Goal: Book appointment/travel/reservation

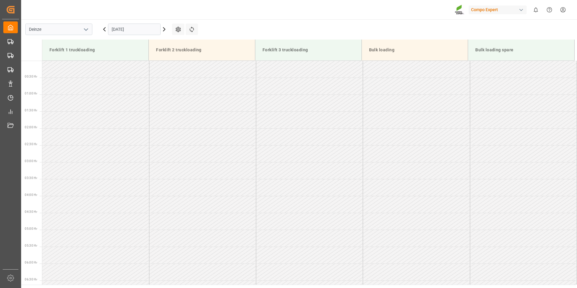
scroll to position [265, 0]
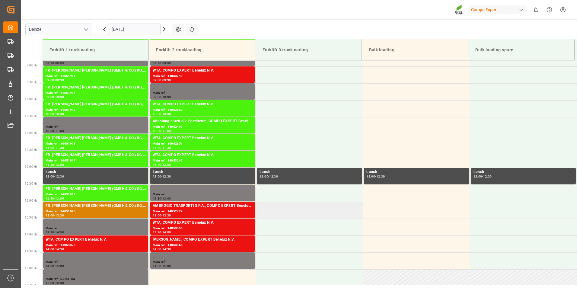
scroll to position [341, 0]
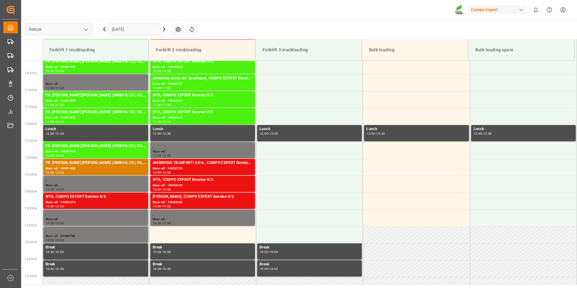
click at [138, 24] on input "[DATE]" at bounding box center [134, 29] width 53 height 11
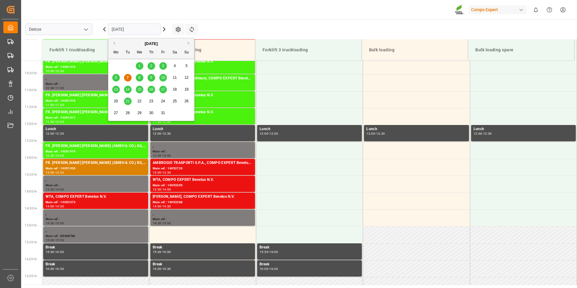
click at [139, 76] on span "8" at bounding box center [140, 77] width 2 height 4
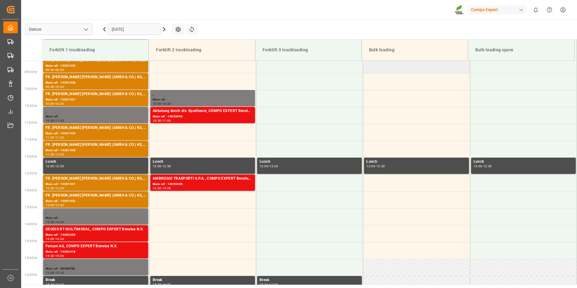
scroll to position [311, 0]
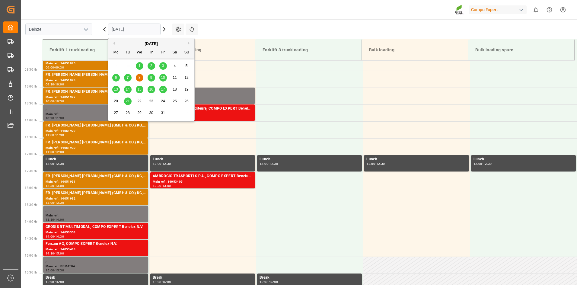
click at [133, 28] on input "[DATE]" at bounding box center [134, 29] width 53 height 11
click at [127, 77] on span "7" at bounding box center [128, 77] width 2 height 4
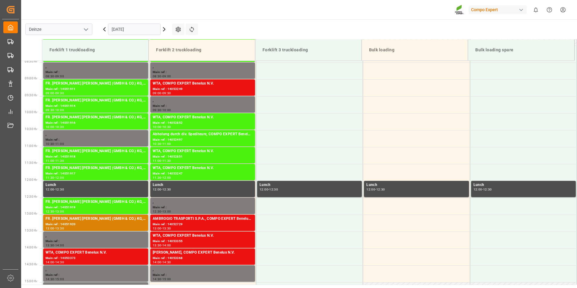
scroll to position [283, 0]
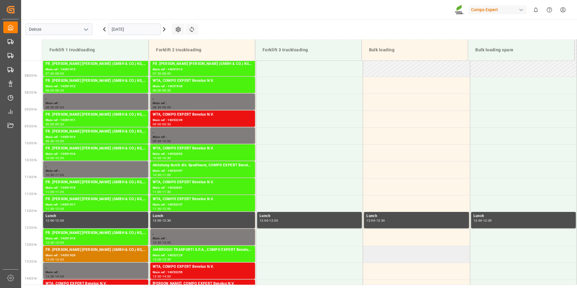
scroll to position [315, 0]
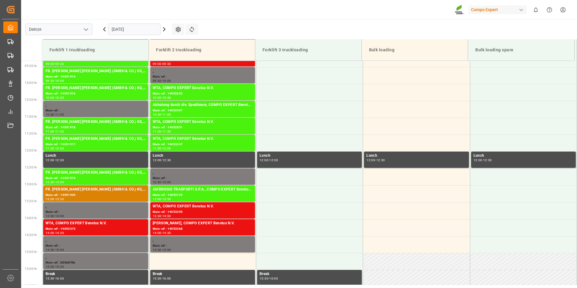
click at [142, 29] on input "[DATE]" at bounding box center [134, 29] width 53 height 11
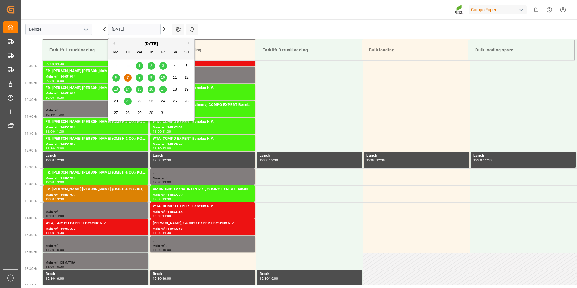
click at [139, 78] on span "8" at bounding box center [140, 77] width 2 height 4
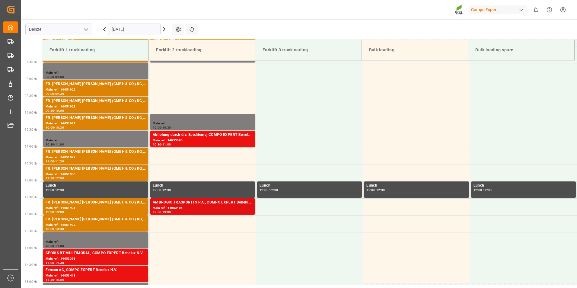
scroll to position [285, 0]
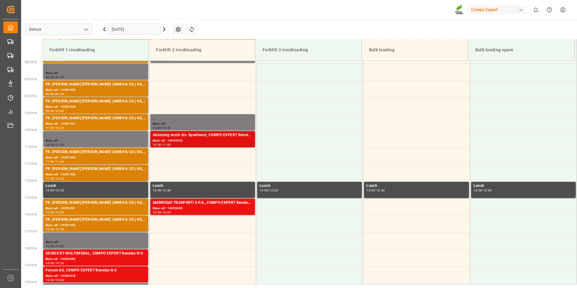
click at [180, 139] on div "Main ref : 14053093" at bounding box center [203, 140] width 100 height 5
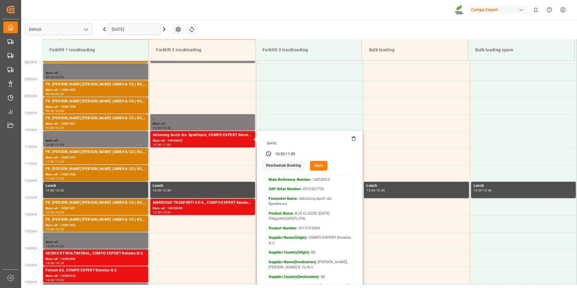
click at [316, 167] on button "Open" at bounding box center [319, 166] width 18 height 10
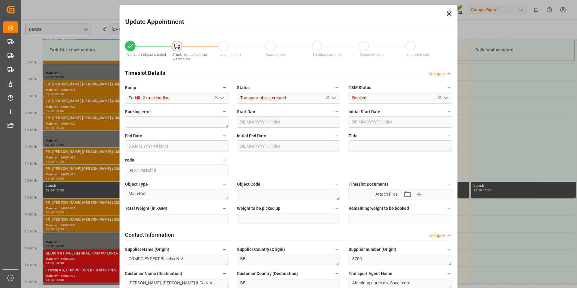
type input "24288"
type input "0"
type input "24"
type input "08.10.2025 10:30"
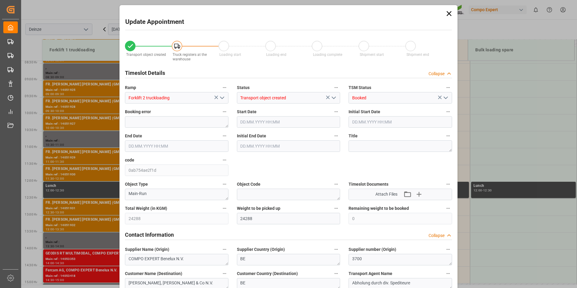
type input "08.10.2025 10:30"
type input "08.10.2025 11:00"
type input "30.09.2025 11:04"
type input "03.10.2025 05:17"
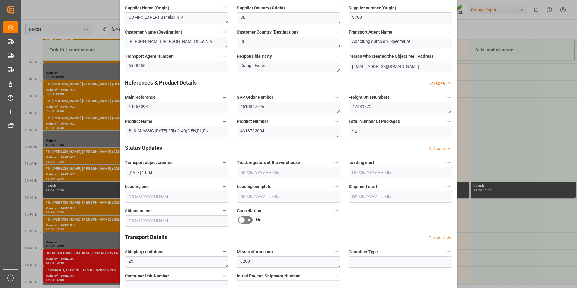
scroll to position [332, 0]
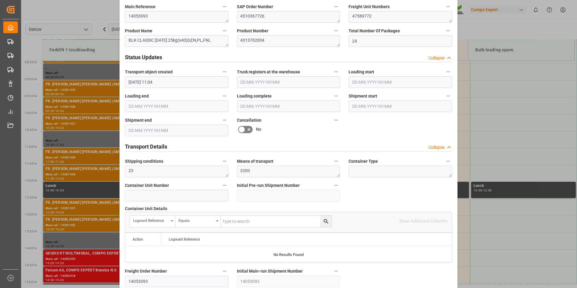
click at [242, 128] on icon at bounding box center [241, 129] width 7 height 7
click at [0, 0] on input "checkbox" at bounding box center [0, 0] width 0 height 0
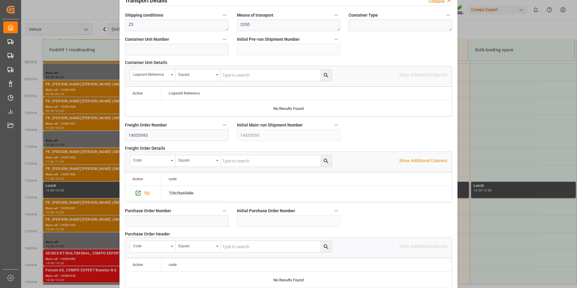
scroll to position [543, 0]
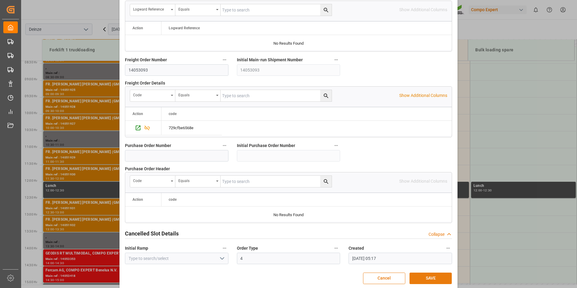
click at [432, 278] on button "SAVE" at bounding box center [431, 278] width 42 height 11
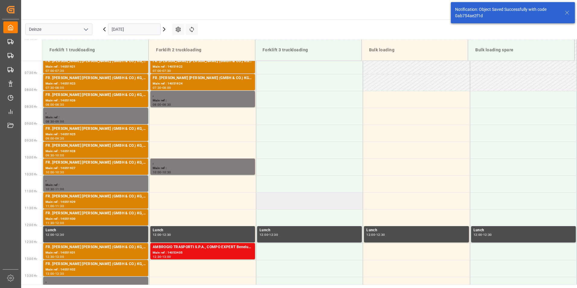
scroll to position [240, 0]
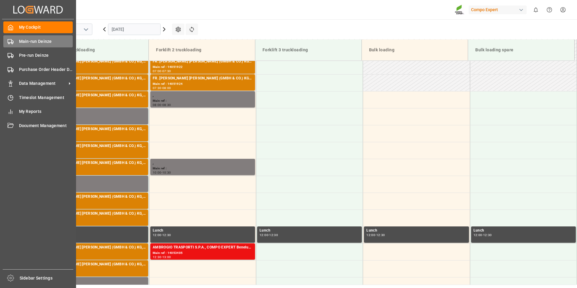
click at [11, 41] on icon at bounding box center [11, 42] width 6 height 6
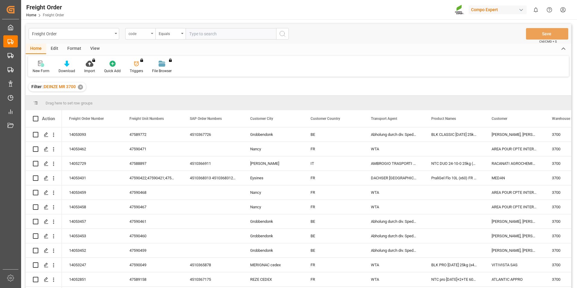
click at [152, 34] on icon "open menu" at bounding box center [152, 33] width 2 height 1
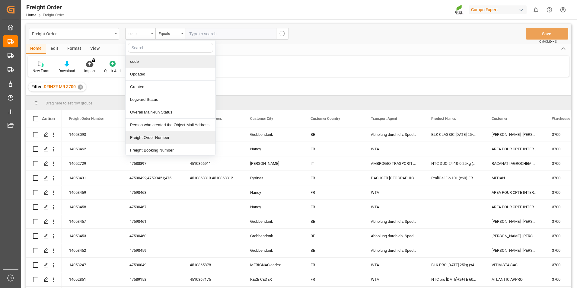
click at [138, 137] on div "Freight Order Number" at bounding box center [171, 137] width 90 height 13
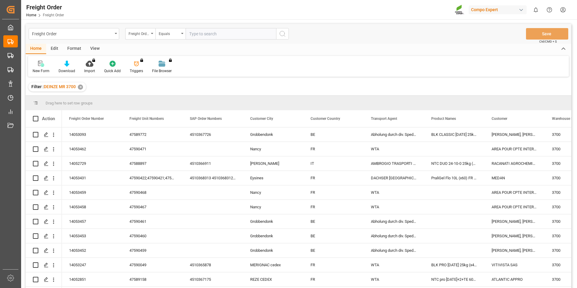
click at [197, 35] on input "text" at bounding box center [231, 33] width 91 height 11
type input "14052910"
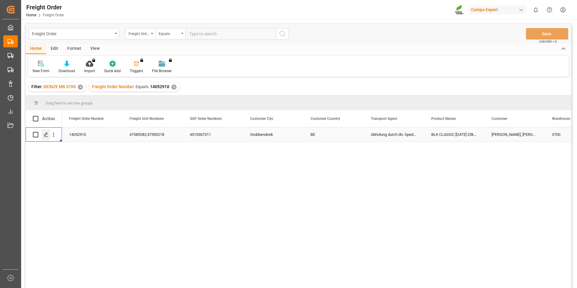
click at [48, 134] on icon "Press SPACE to select this row." at bounding box center [46, 134] width 5 height 5
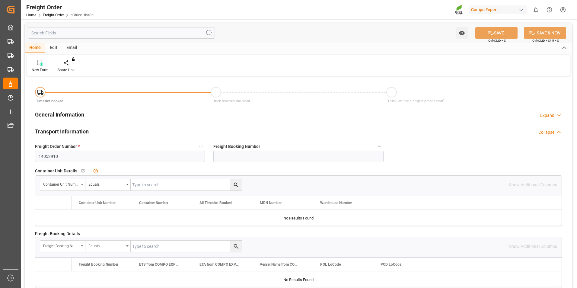
type input "24"
type input "23548"
type input "0"
type input "25.09.2025 00:00"
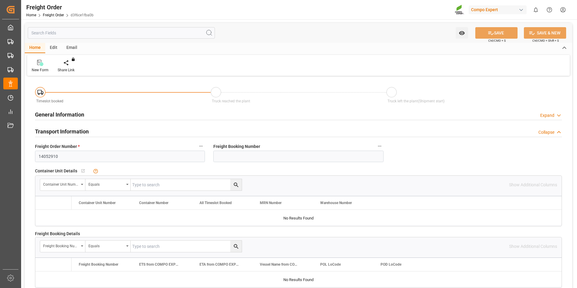
type input "03.10.2025 09:53"
click at [70, 65] on icon at bounding box center [71, 63] width 4 height 6
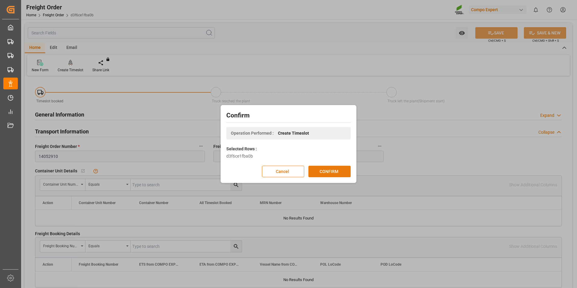
click at [331, 175] on button "CONFIRM" at bounding box center [330, 171] width 42 height 11
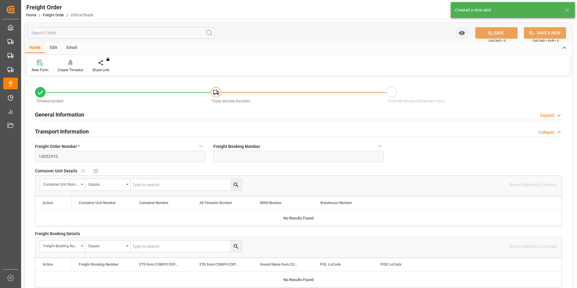
type input "25.09.2025 00:00"
type input "03.10.2025 09:53"
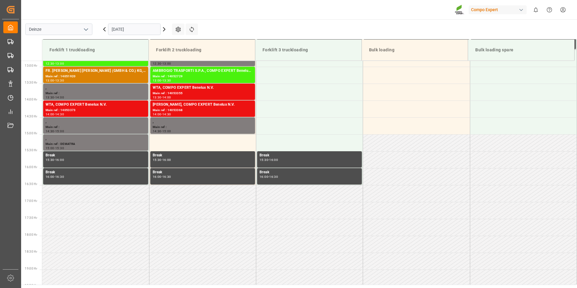
scroll to position [436, 0]
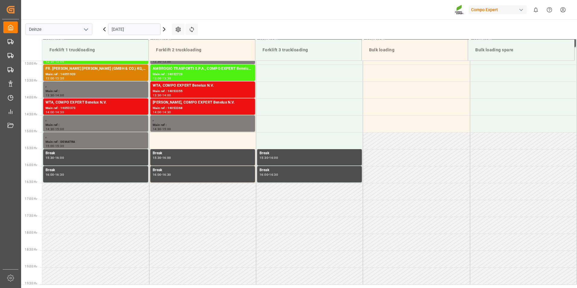
click at [142, 30] on input "[DATE]" at bounding box center [134, 29] width 53 height 11
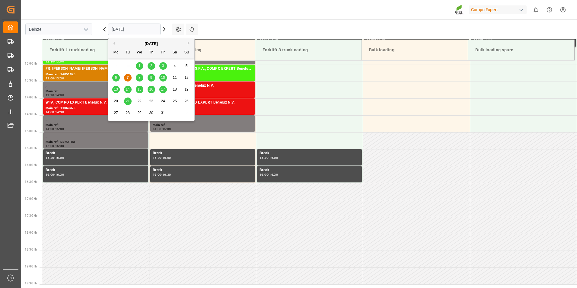
click at [140, 77] on span "8" at bounding box center [140, 77] width 2 height 4
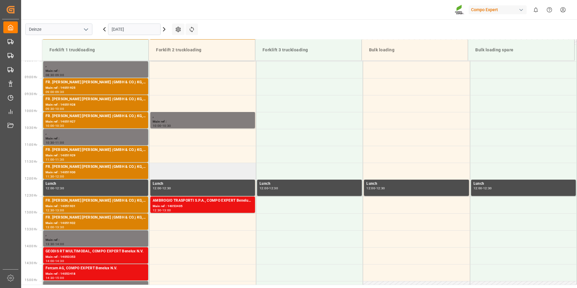
scroll to position [254, 0]
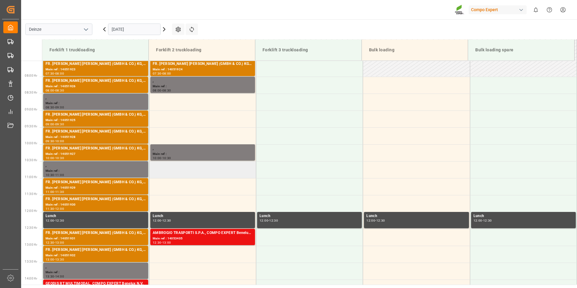
click at [158, 171] on td at bounding box center [202, 169] width 107 height 17
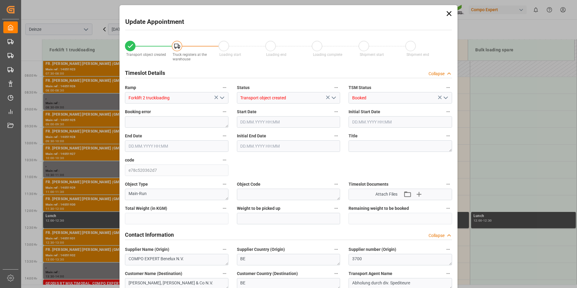
type input "24568"
type input "0"
type input "24"
type input "08.10.2025 10:30"
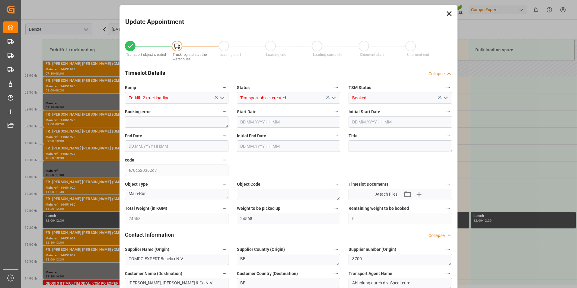
type input "08.10.2025 11:00"
type input "03.10.2025 09:53"
type input "07.10.2025 11:54"
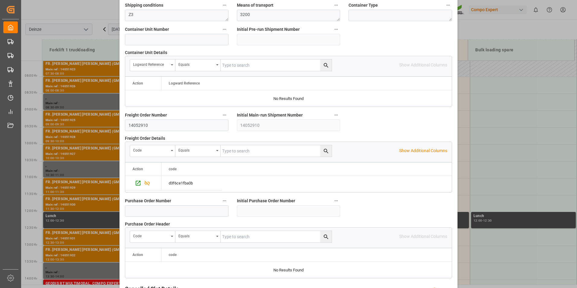
scroll to position [550, 0]
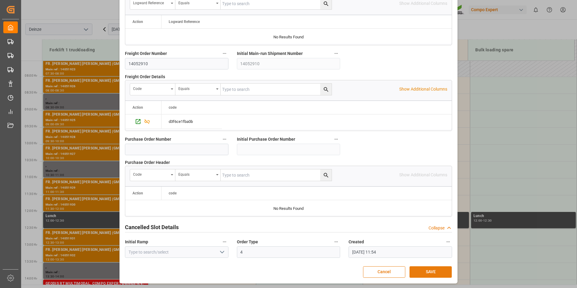
click at [437, 269] on button "SAVE" at bounding box center [431, 271] width 42 height 11
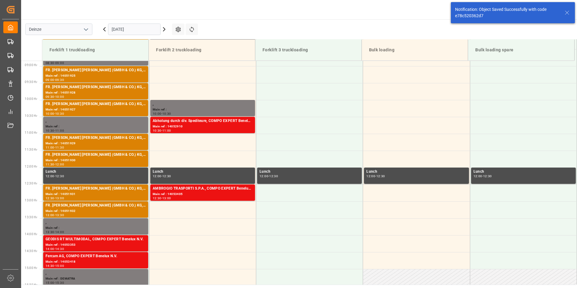
scroll to position [300, 0]
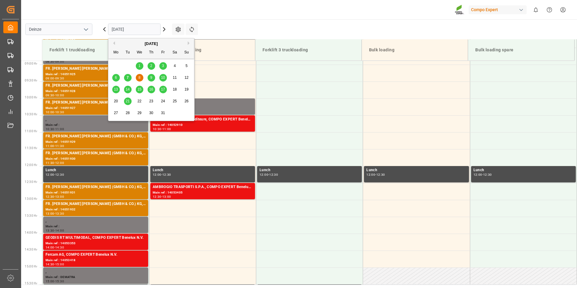
click at [140, 30] on input "[DATE]" at bounding box center [134, 29] width 53 height 11
click at [127, 78] on span "7" at bounding box center [128, 77] width 2 height 4
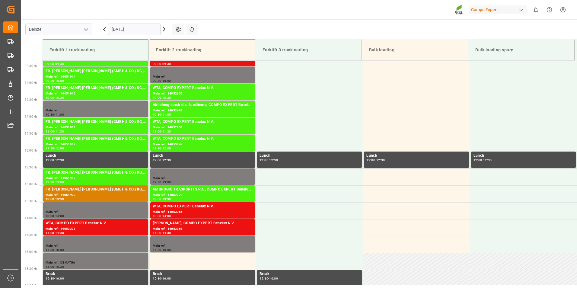
scroll to position [288, 0]
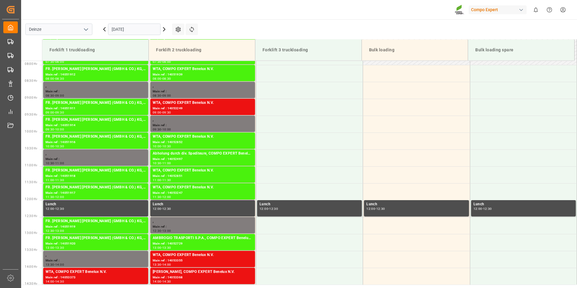
scroll to position [281, 0]
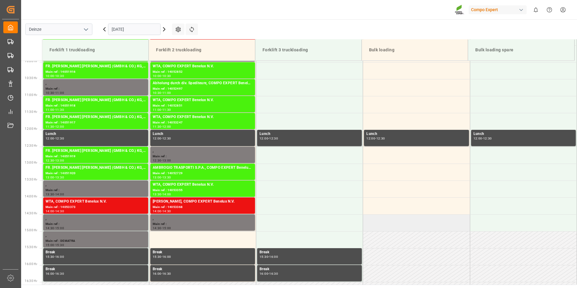
scroll to position [285, 0]
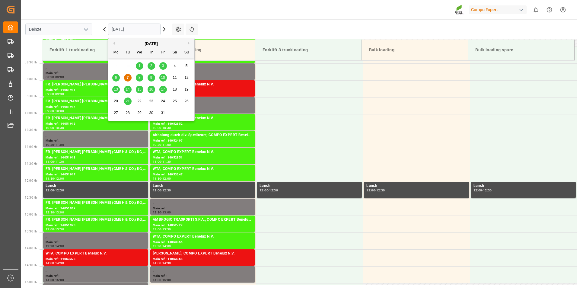
click at [141, 30] on input "[DATE]" at bounding box center [134, 29] width 53 height 11
click at [140, 79] on span "8" at bounding box center [140, 77] width 2 height 4
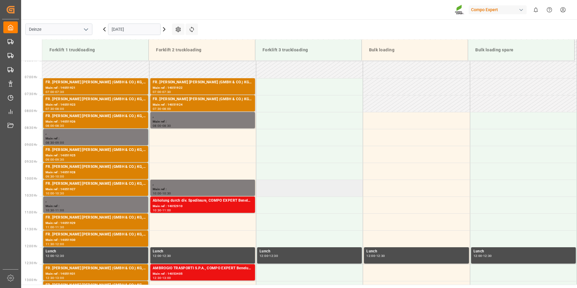
scroll to position [310, 0]
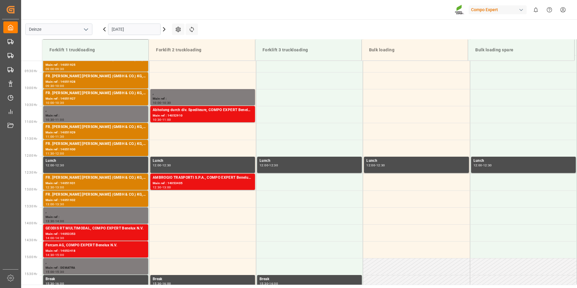
click at [141, 31] on input "[DATE]" at bounding box center [134, 29] width 53 height 11
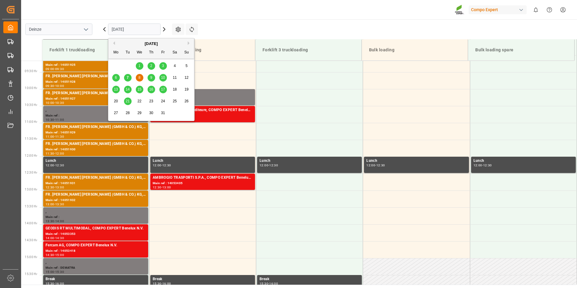
click at [128, 79] on span "7" at bounding box center [128, 77] width 2 height 4
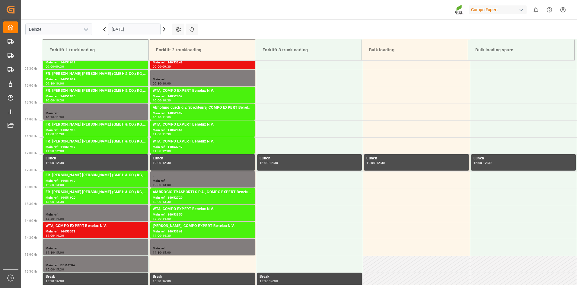
scroll to position [349, 0]
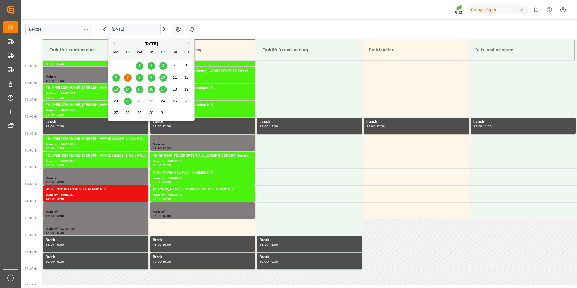
click at [144, 33] on input "[DATE]" at bounding box center [134, 29] width 53 height 11
click at [140, 79] on span "8" at bounding box center [140, 77] width 2 height 4
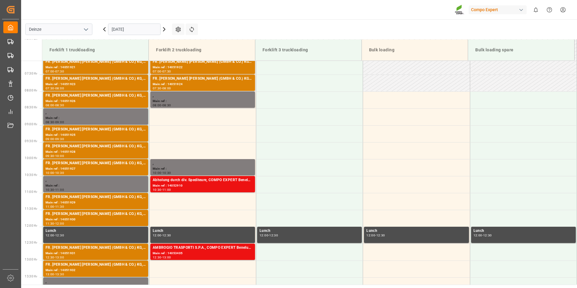
scroll to position [228, 0]
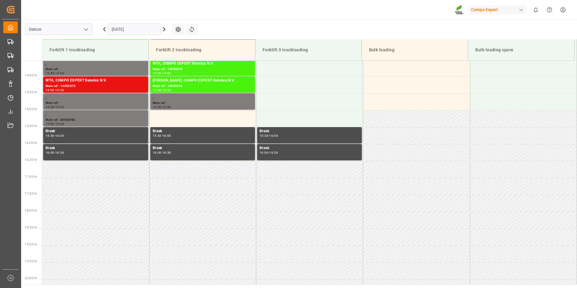
scroll to position [469, 0]
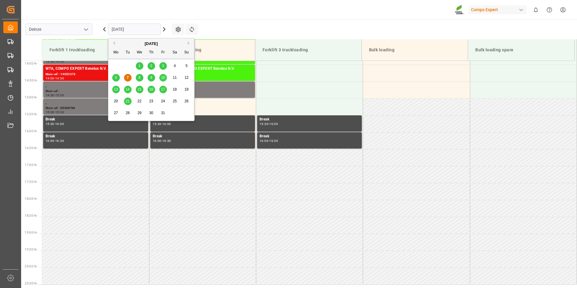
click at [139, 27] on input "[DATE]" at bounding box center [134, 29] width 53 height 11
click at [139, 78] on span "8" at bounding box center [140, 77] width 2 height 4
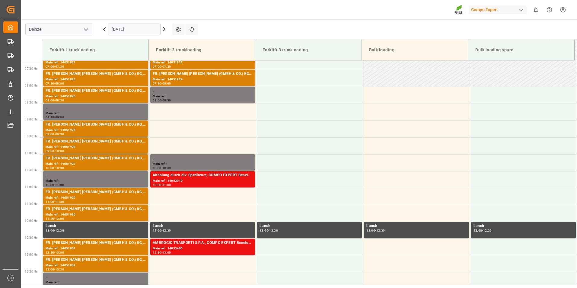
scroll to position [258, 0]
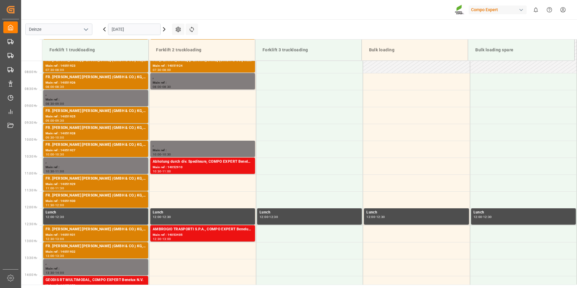
click at [139, 30] on input "[DATE]" at bounding box center [134, 29] width 53 height 11
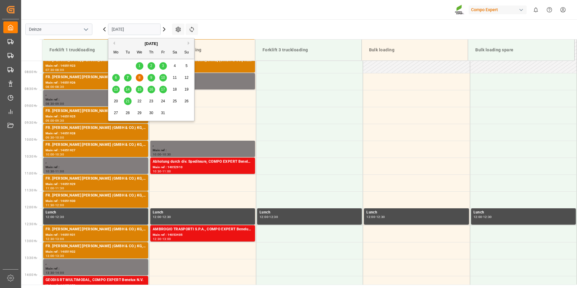
click at [127, 79] on span "7" at bounding box center [128, 77] width 2 height 4
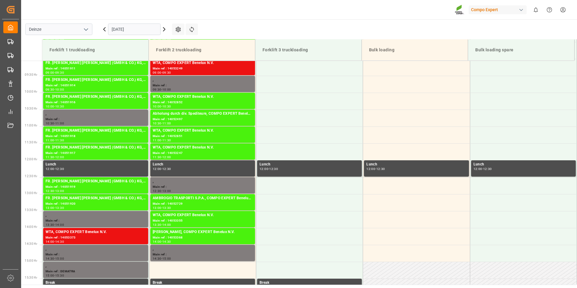
scroll to position [287, 0]
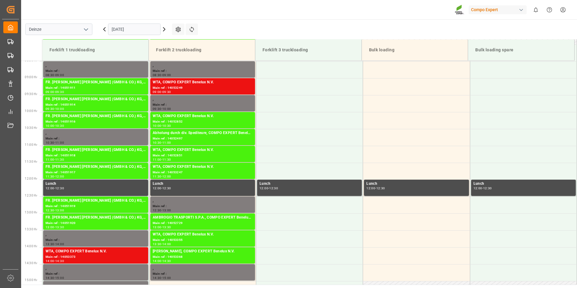
click at [143, 31] on input "[DATE]" at bounding box center [134, 29] width 53 height 11
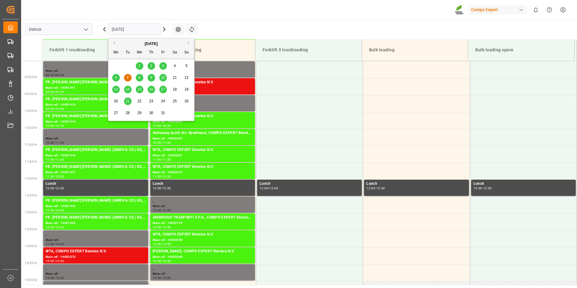
click at [140, 75] on span "8" at bounding box center [140, 77] width 2 height 4
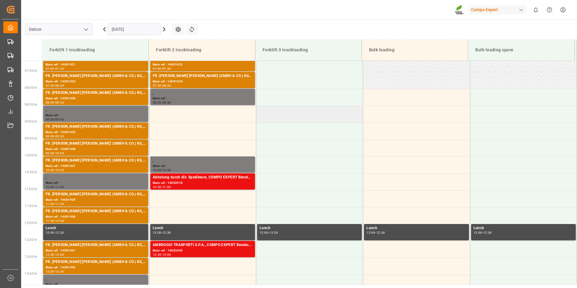
scroll to position [228, 0]
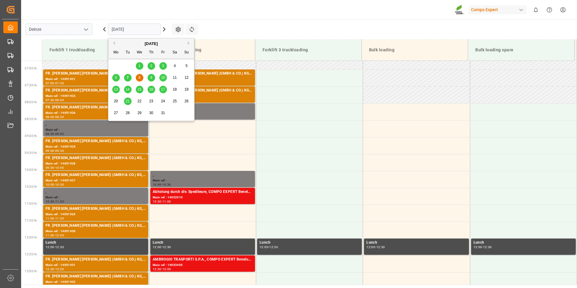
click at [134, 31] on input "[DATE]" at bounding box center [134, 29] width 53 height 11
click at [128, 78] on span "7" at bounding box center [128, 77] width 2 height 4
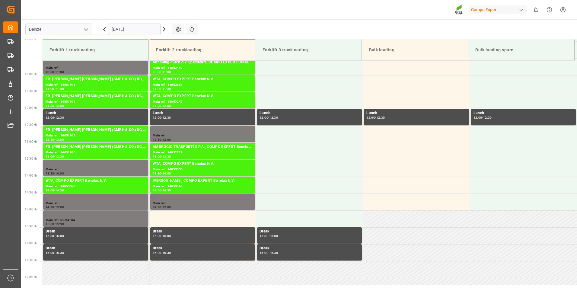
scroll to position [288, 0]
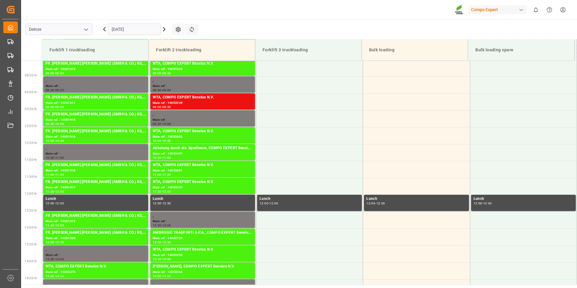
scroll to position [258, 0]
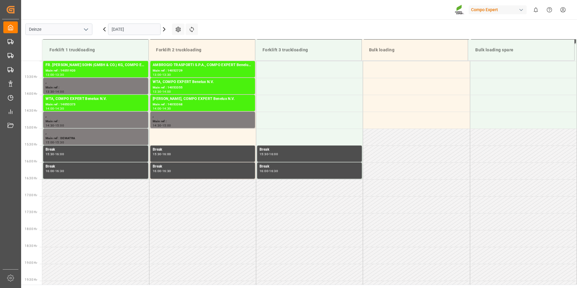
scroll to position [349, 0]
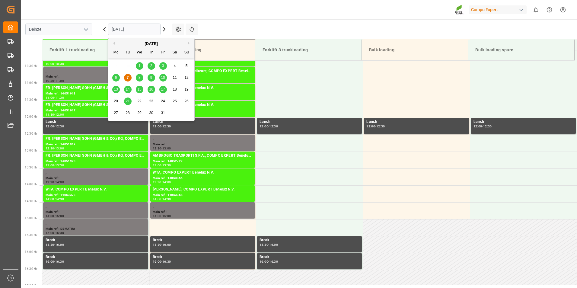
click at [141, 31] on input "[DATE]" at bounding box center [134, 29] width 53 height 11
click at [151, 77] on span "9" at bounding box center [151, 77] width 2 height 4
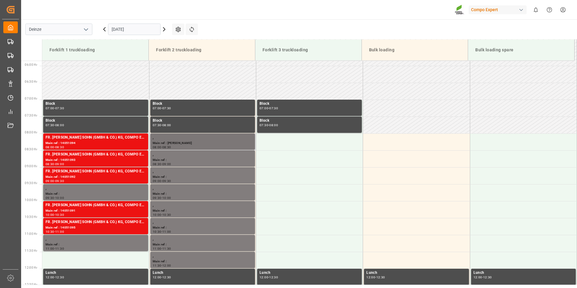
scroll to position [258, 0]
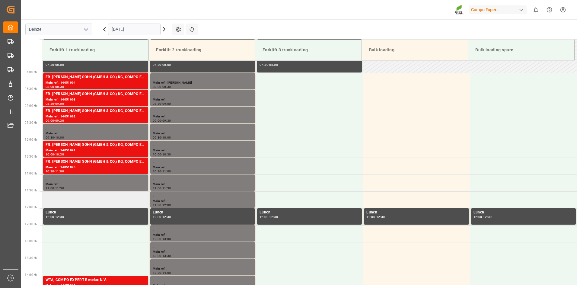
click at [58, 199] on td at bounding box center [95, 199] width 107 height 17
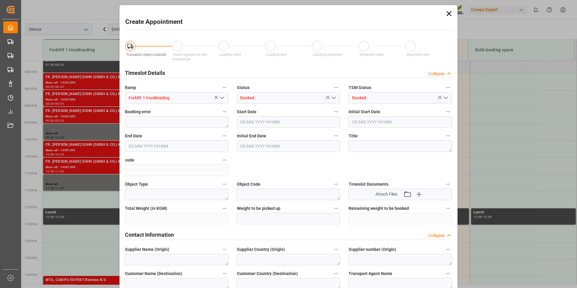
type input "09.10.2025 11:30"
type input "09.10.2025 12:00"
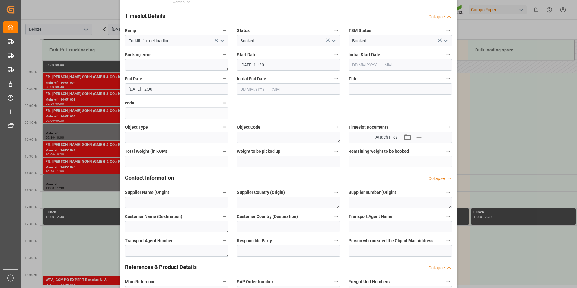
scroll to position [121, 0]
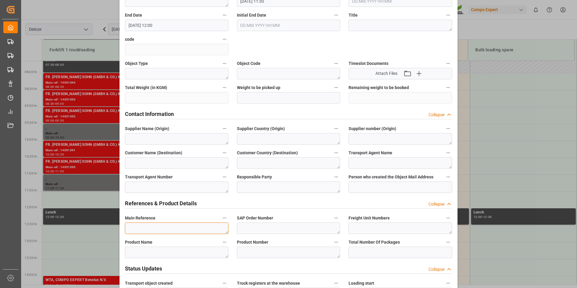
click at [137, 228] on textarea at bounding box center [177, 227] width 104 height 11
drag, startPoint x: 191, startPoint y: 228, endPoint x: 205, endPoint y: 227, distance: 13.6
click at [205, 227] on textarea "MAIL STELTEN : Lossen Ordern° 60000" at bounding box center [177, 227] width 104 height 11
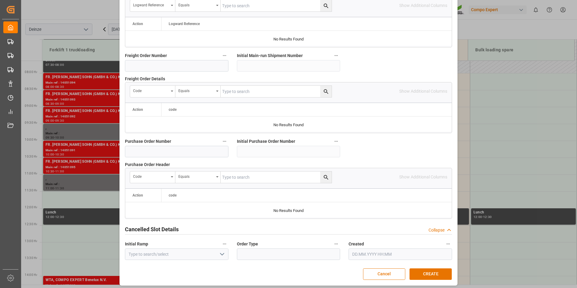
scroll to position [550, 0]
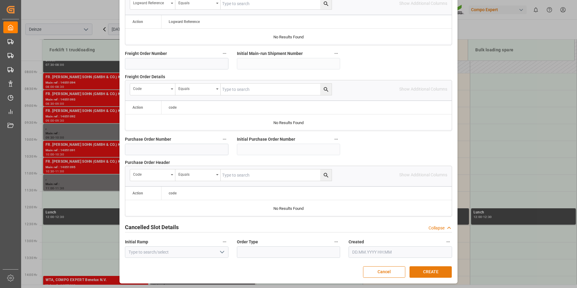
type textarea "MAIL STELTEN : Lossen Ordern° 6100002362"
click at [431, 270] on button "CREATE" at bounding box center [431, 271] width 42 height 11
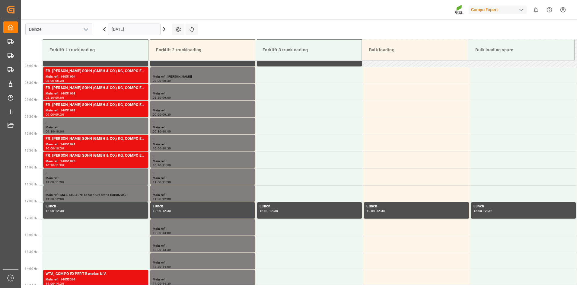
scroll to position [253, 0]
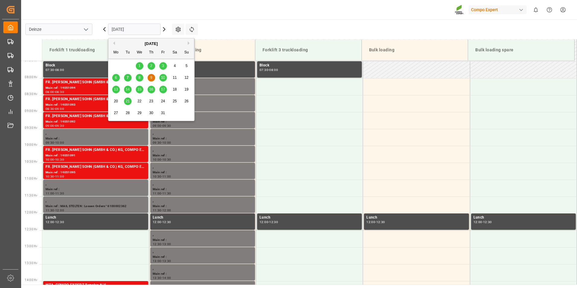
click at [142, 27] on input "09.10.2025" at bounding box center [134, 29] width 53 height 11
click at [129, 78] on span "7" at bounding box center [128, 77] width 2 height 4
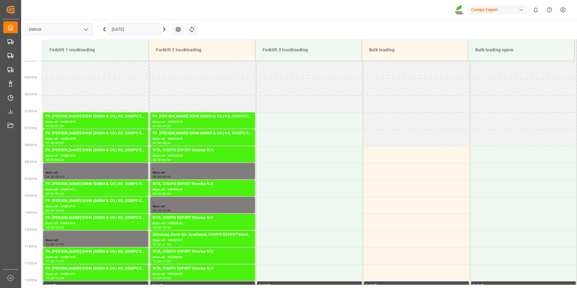
scroll to position [228, 0]
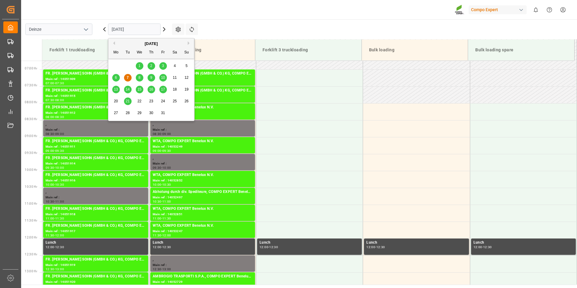
click at [149, 32] on input "[DATE]" at bounding box center [134, 29] width 53 height 11
click at [139, 77] on span "8" at bounding box center [140, 77] width 2 height 4
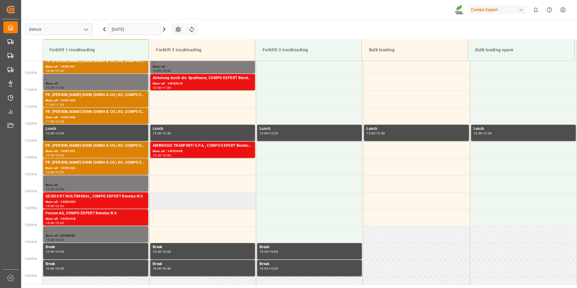
scroll to position [281, 0]
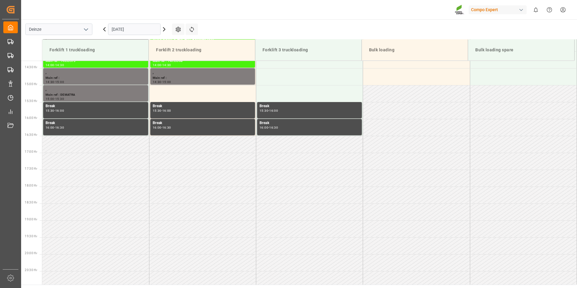
scroll to position [503, 0]
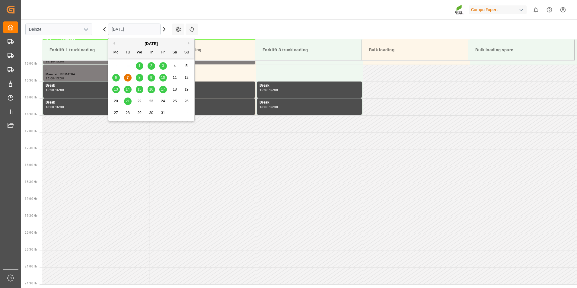
click at [149, 30] on input "[DATE]" at bounding box center [134, 29] width 53 height 11
click at [141, 79] on div "8" at bounding box center [140, 77] width 8 height 7
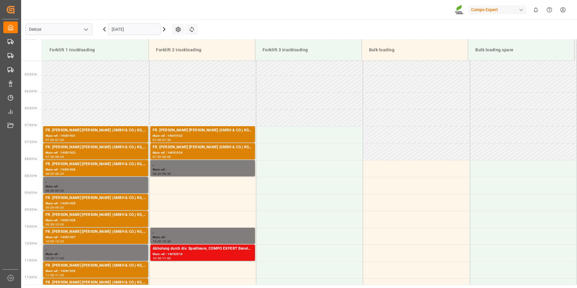
scroll to position [262, 0]
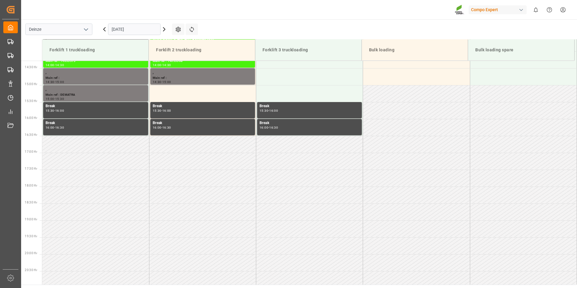
scroll to position [503, 0]
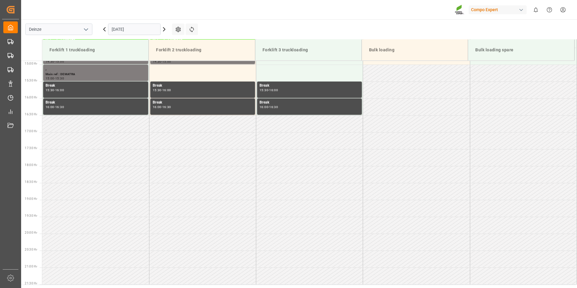
click at [142, 28] on input "[DATE]" at bounding box center [134, 29] width 53 height 11
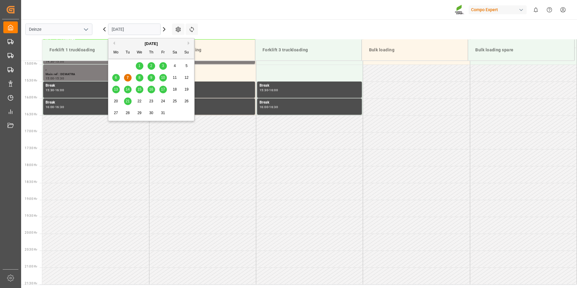
click at [140, 78] on span "8" at bounding box center [140, 77] width 2 height 4
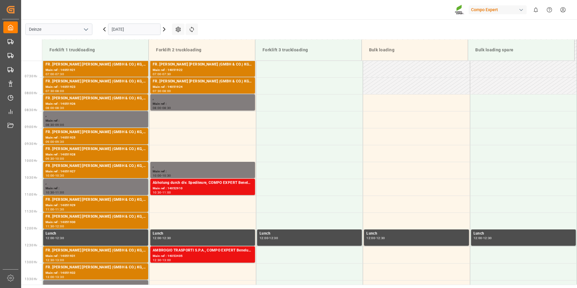
scroll to position [201, 0]
